Goal: Task Accomplishment & Management: Use online tool/utility

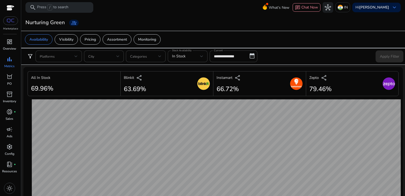
scroll to position [318, 0]
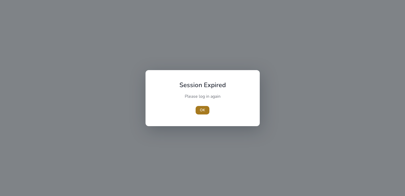
click at [202, 111] on span "OK" at bounding box center [202, 110] width 5 height 6
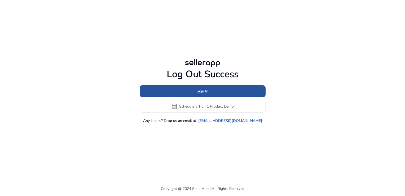
click at [196, 90] on span at bounding box center [203, 91] width 126 height 13
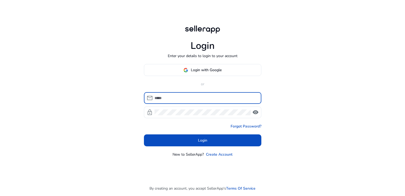
type input "**********"
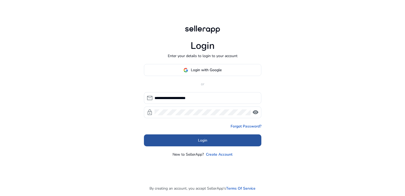
click at [198, 140] on span "Login" at bounding box center [202, 140] width 9 height 6
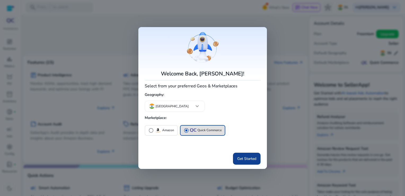
click at [240, 155] on span at bounding box center [247, 158] width 28 height 13
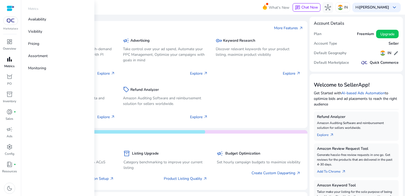
click at [11, 57] on span "bar_chart" at bounding box center [9, 59] width 6 height 6
click at [37, 20] on p "Availability" at bounding box center [37, 19] width 18 height 6
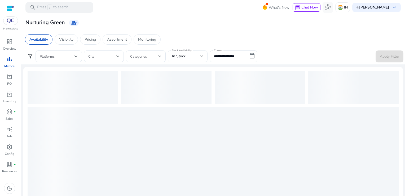
click at [200, 61] on div "In Stock" at bounding box center [187, 56] width 31 height 12
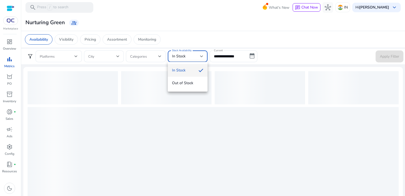
click at [223, 58] on div at bounding box center [202, 98] width 405 height 196
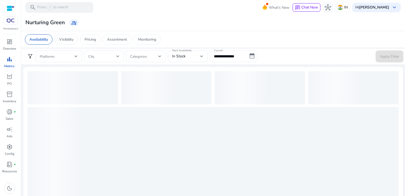
click at [248, 56] on input "**********" at bounding box center [234, 56] width 48 height 12
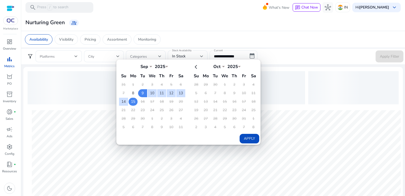
click at [135, 100] on td "15" at bounding box center [133, 102] width 9 height 8
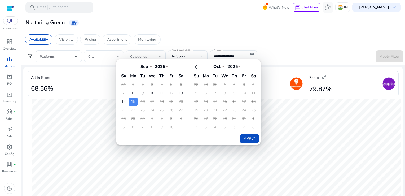
click at [251, 138] on button "Apply" at bounding box center [250, 139] width 20 height 10
type input "**********"
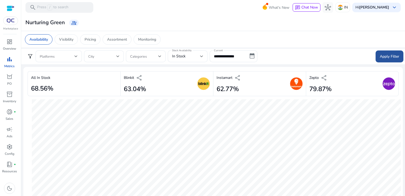
click at [379, 59] on span at bounding box center [390, 56] width 28 height 13
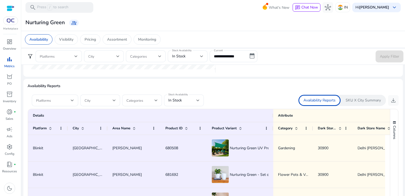
scroll to position [303, 0]
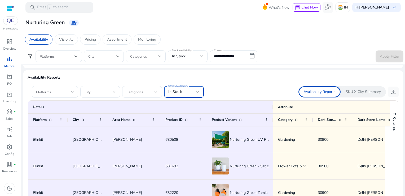
click at [180, 92] on span "In Stock" at bounding box center [175, 91] width 14 height 5
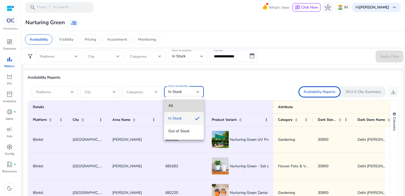
click at [184, 103] on span "All" at bounding box center [183, 106] width 31 height 6
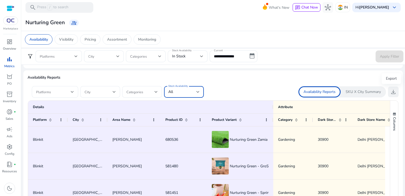
click at [391, 92] on span "download" at bounding box center [393, 92] width 6 height 6
